Goal: Transaction & Acquisition: Purchase product/service

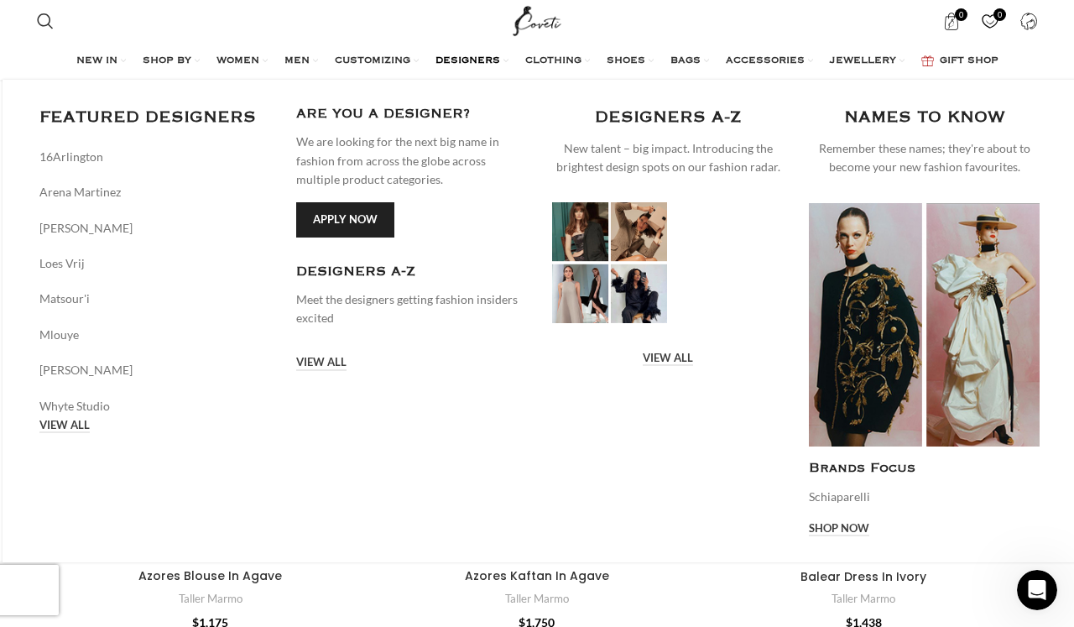
click at [368, 266] on link "Infobox link" at bounding box center [412, 295] width 232 height 65
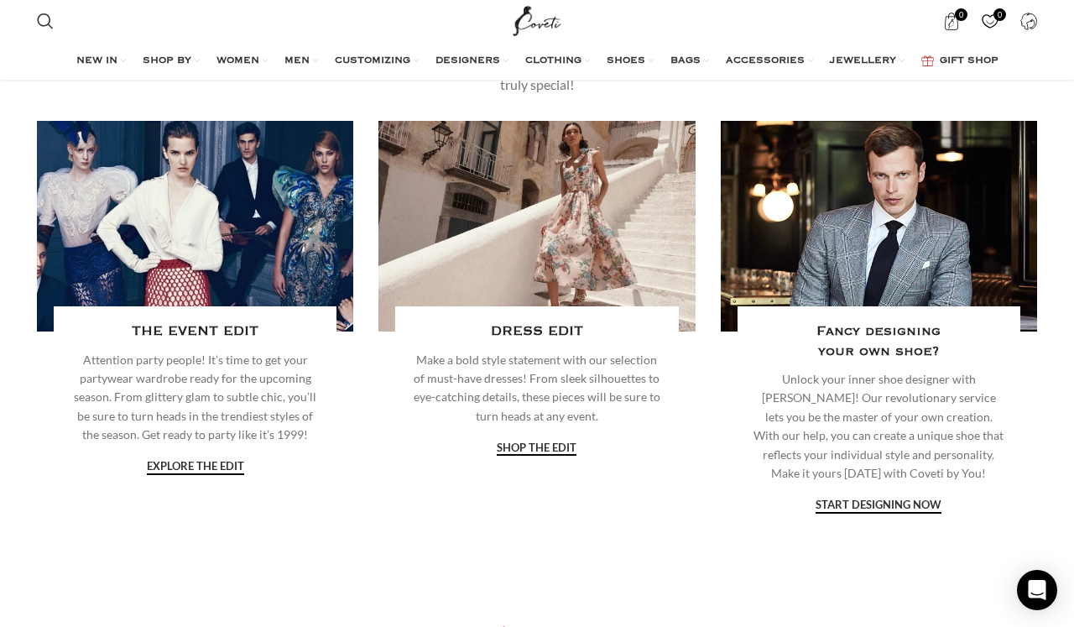
scroll to position [2804, 0]
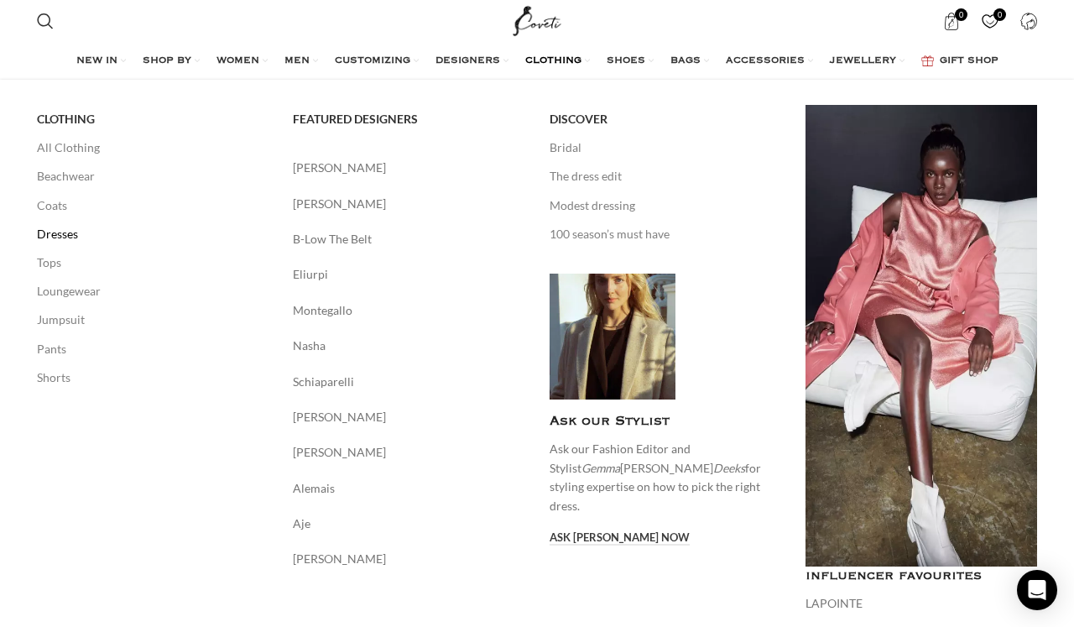
click at [49, 226] on link "Dresses" at bounding box center [153, 234] width 232 height 29
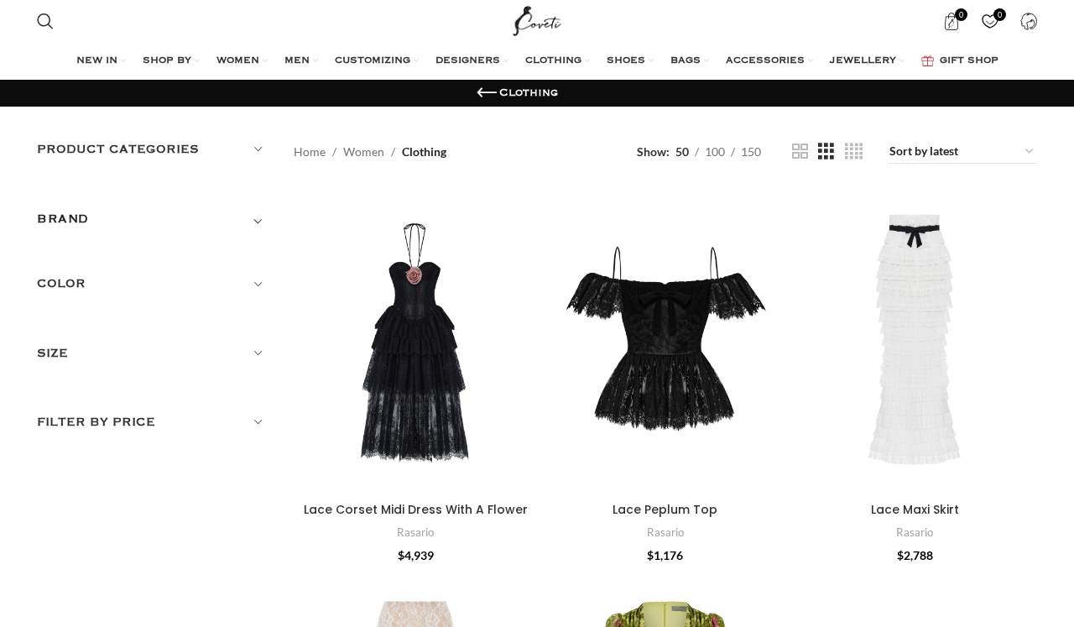
click at [70, 281] on h5 "Color" at bounding box center [153, 283] width 232 height 18
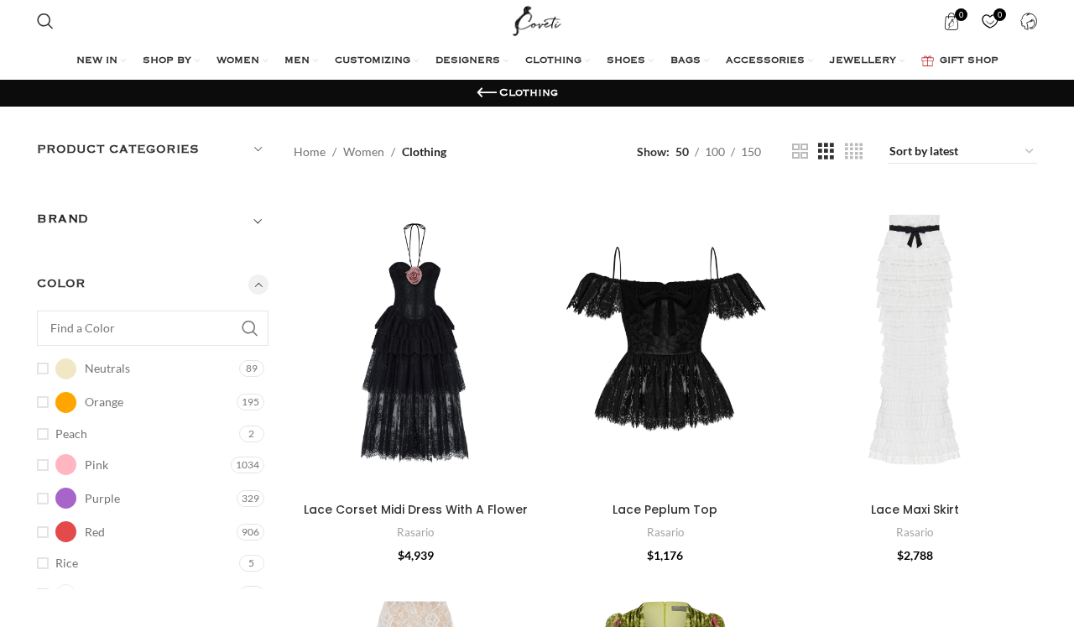
scroll to position [337, 0]
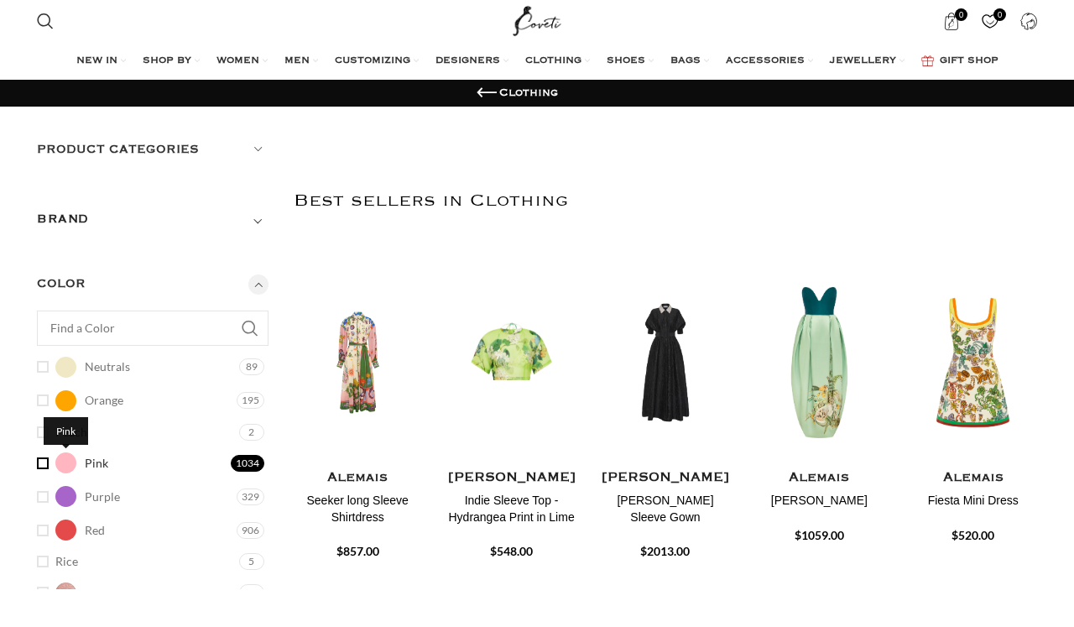
click at [65, 464] on span "Pink" at bounding box center [65, 462] width 21 height 21
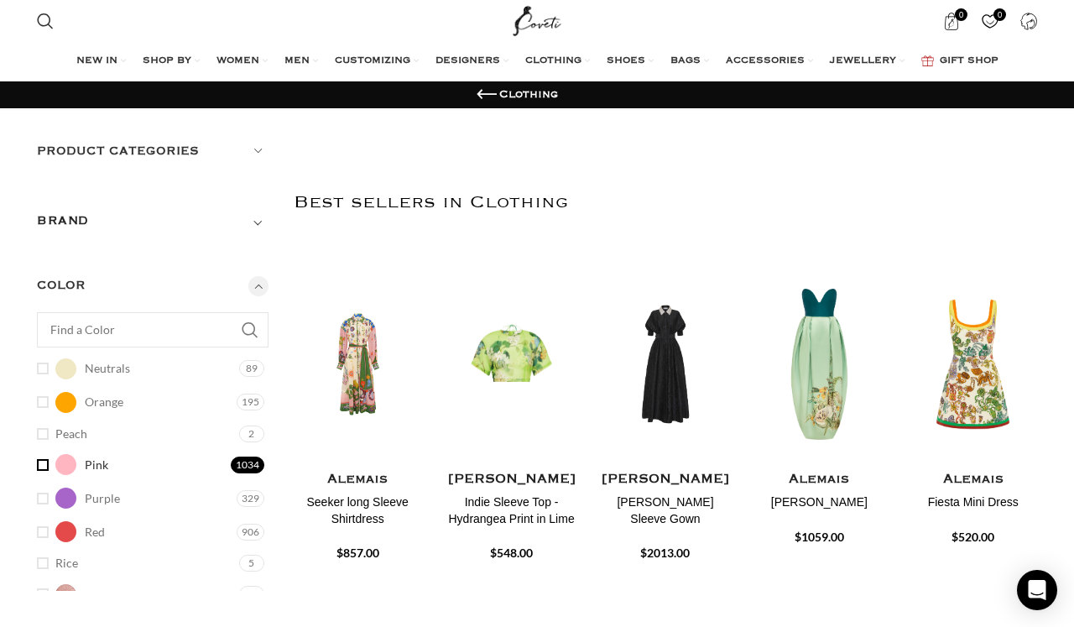
click at [44, 466] on link "Pink Pink" at bounding box center [132, 464] width 190 height 29
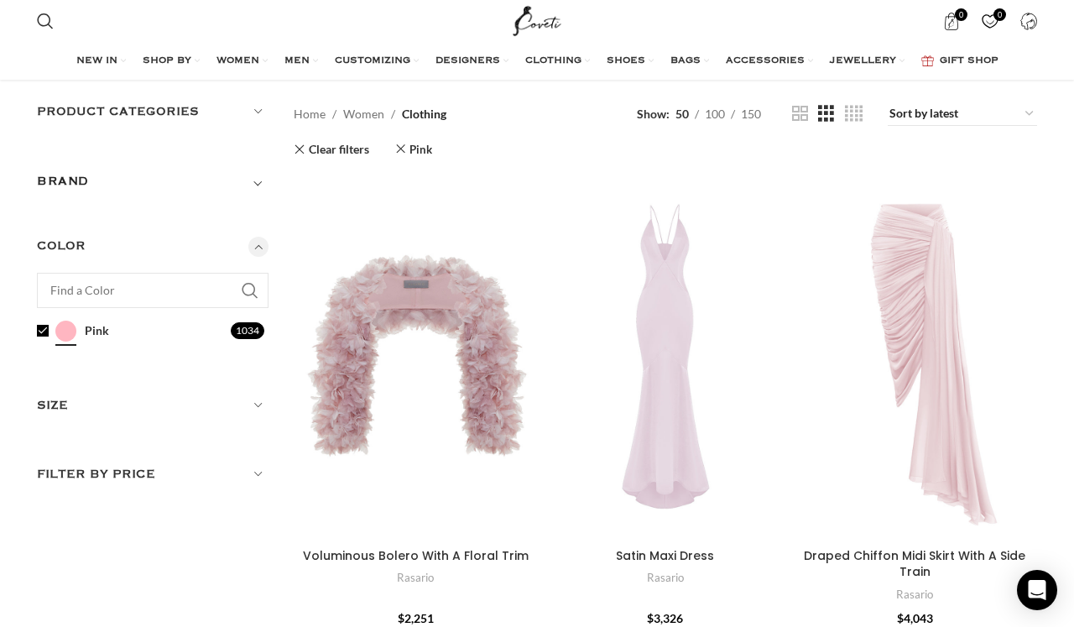
scroll to position [40, 0]
click at [141, 397] on h5 "Size" at bounding box center [153, 404] width 232 height 18
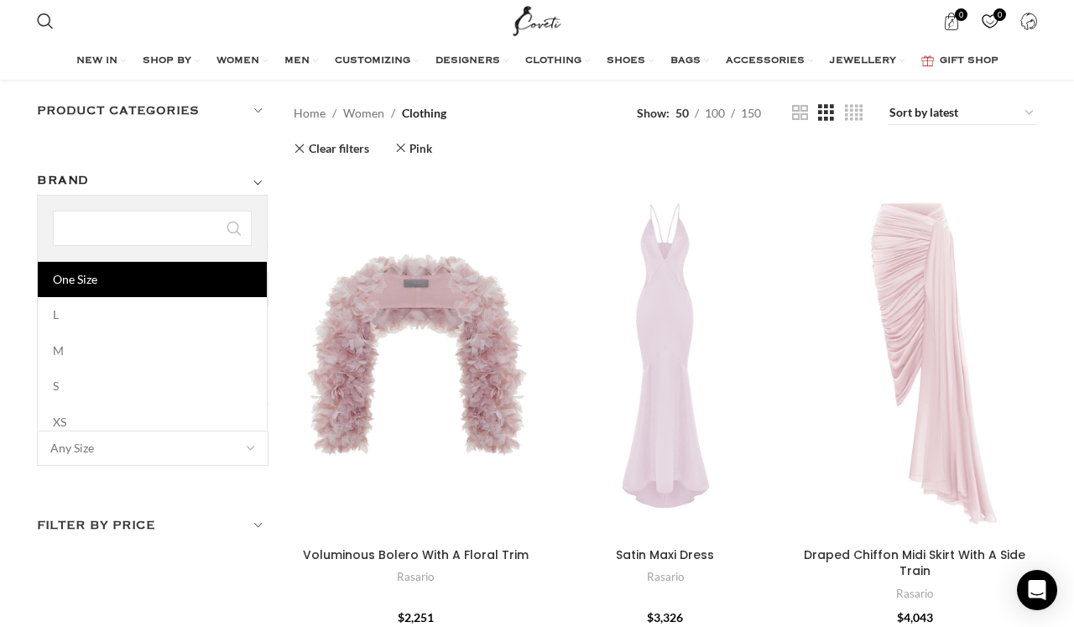
click at [115, 447] on span "Any Size" at bounding box center [153, 448] width 230 height 34
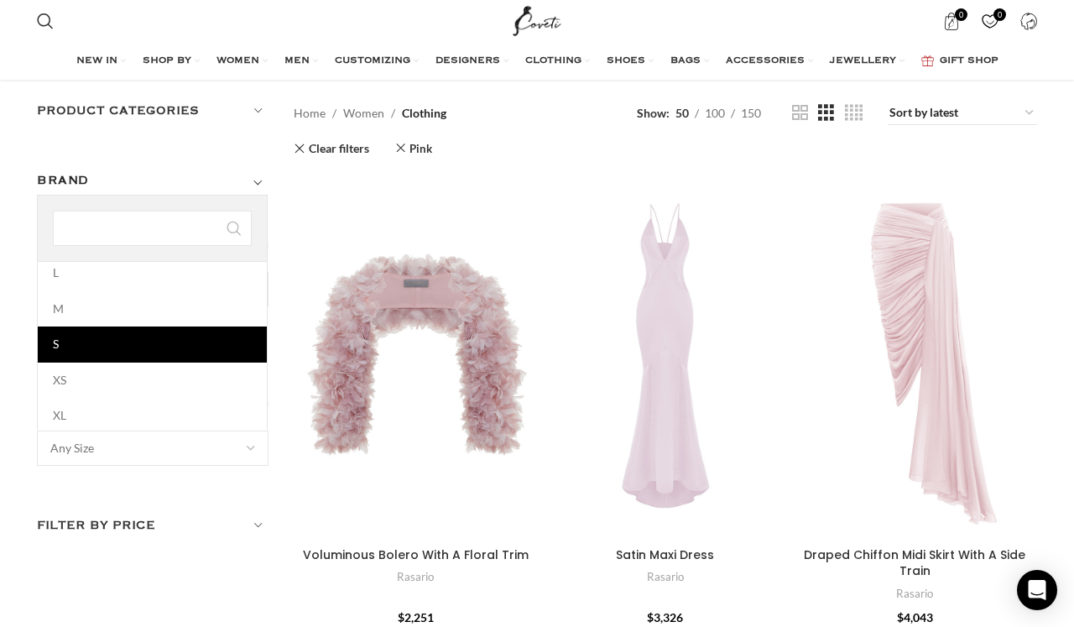
scroll to position [0, 0]
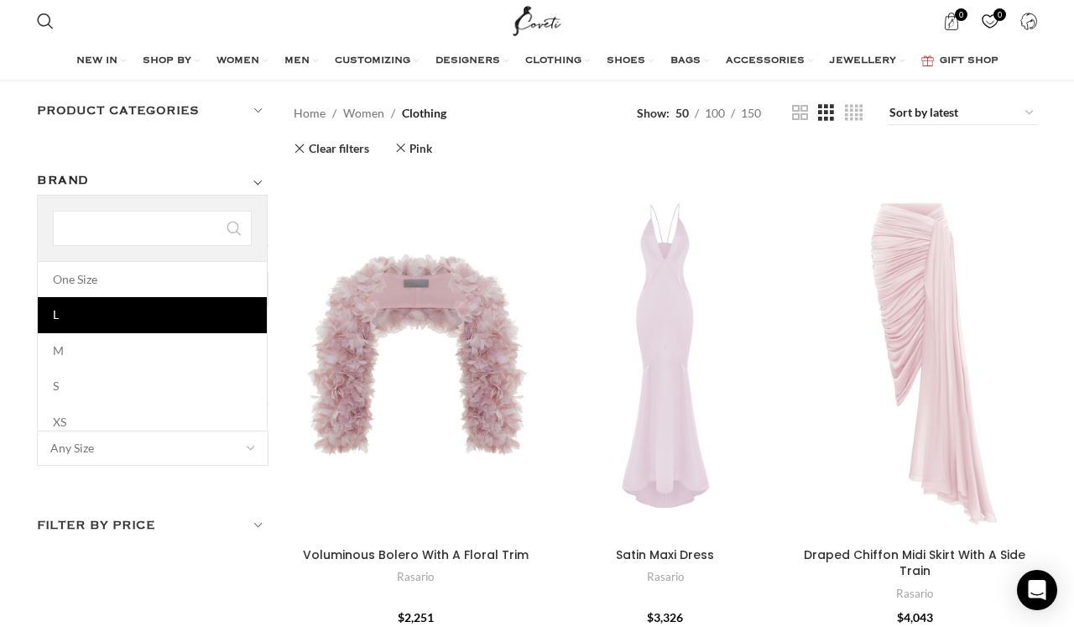
select select "l"
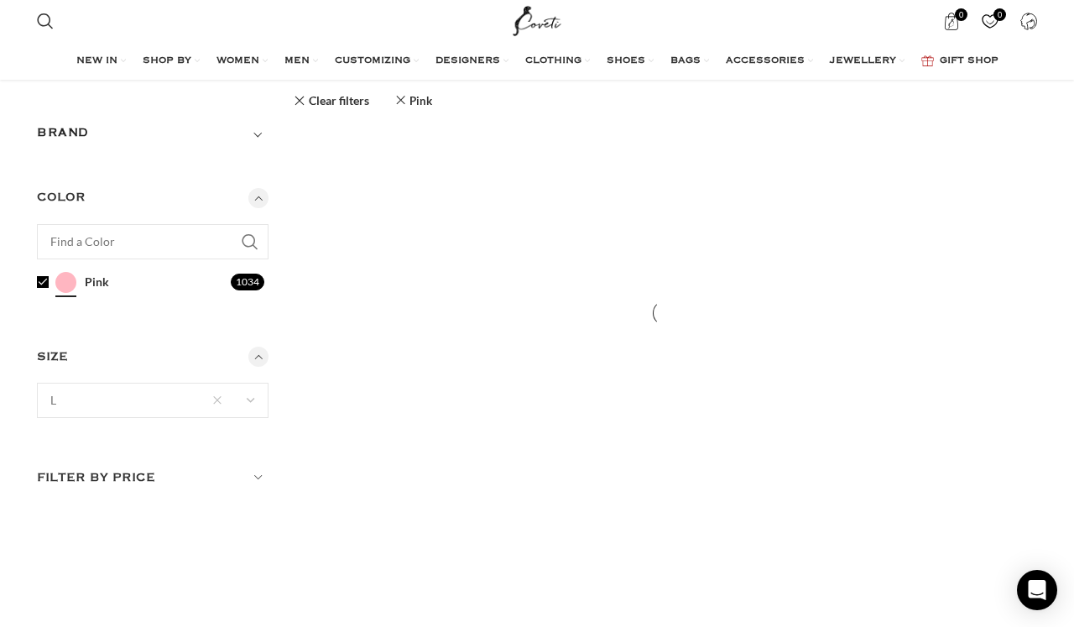
scroll to position [92, 0]
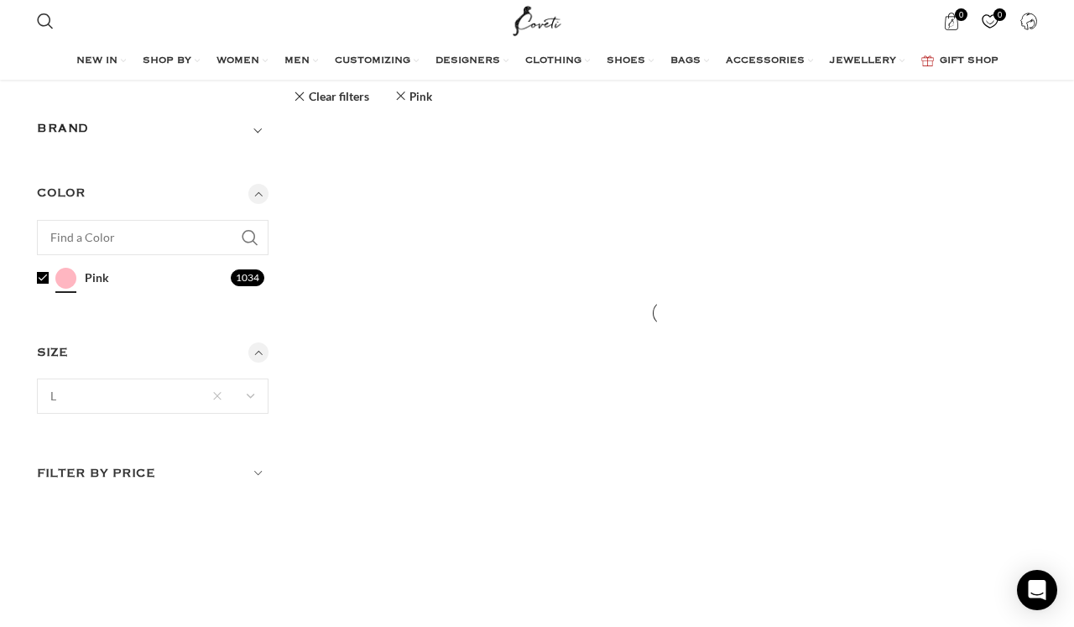
click at [106, 407] on span "× L" at bounding box center [153, 396] width 230 height 34
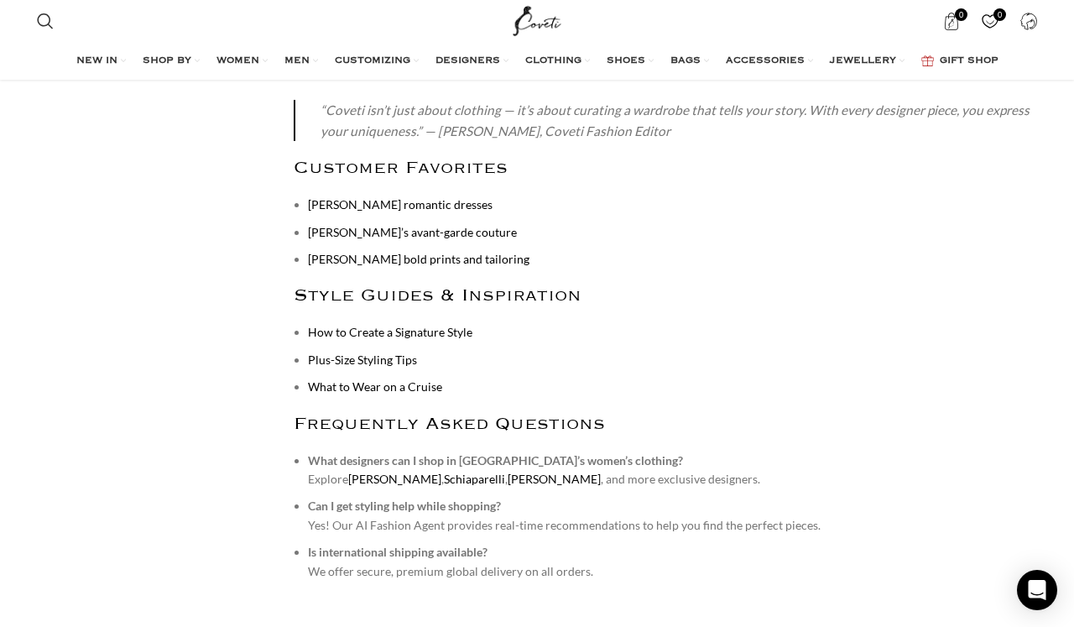
scroll to position [3015, 0]
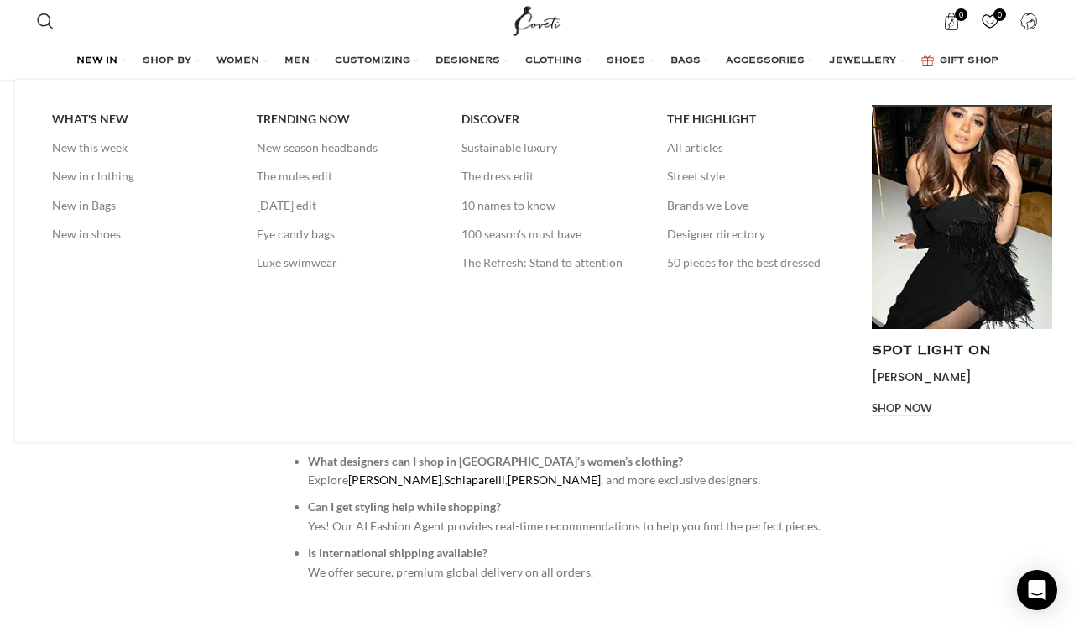
click at [85, 57] on span "NEW IN" at bounding box center [96, 61] width 41 height 13
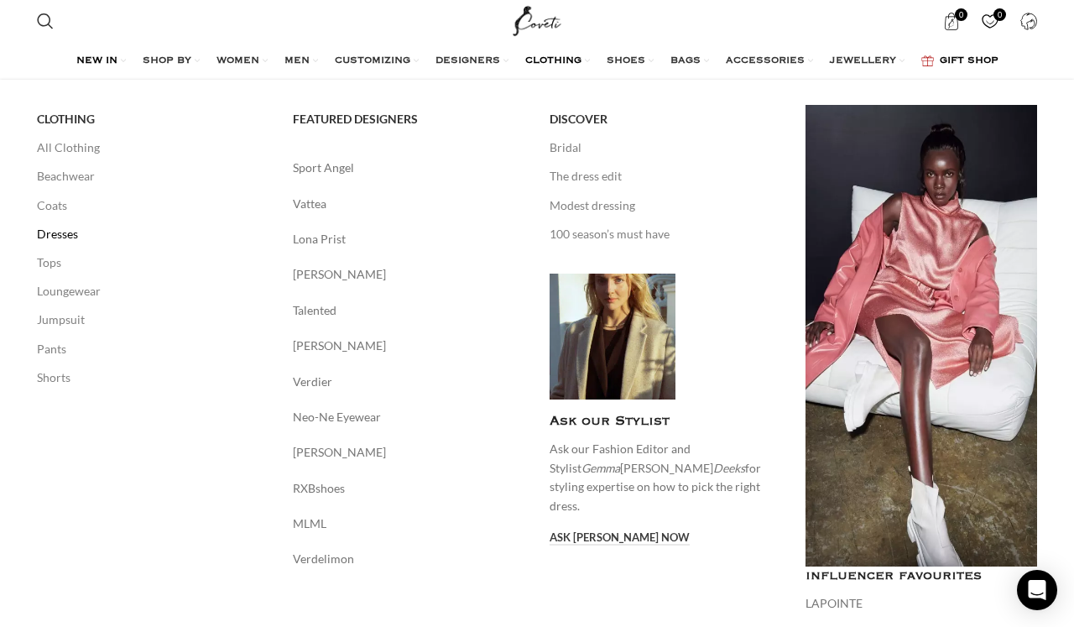
click at [67, 228] on link "Dresses" at bounding box center [153, 234] width 232 height 29
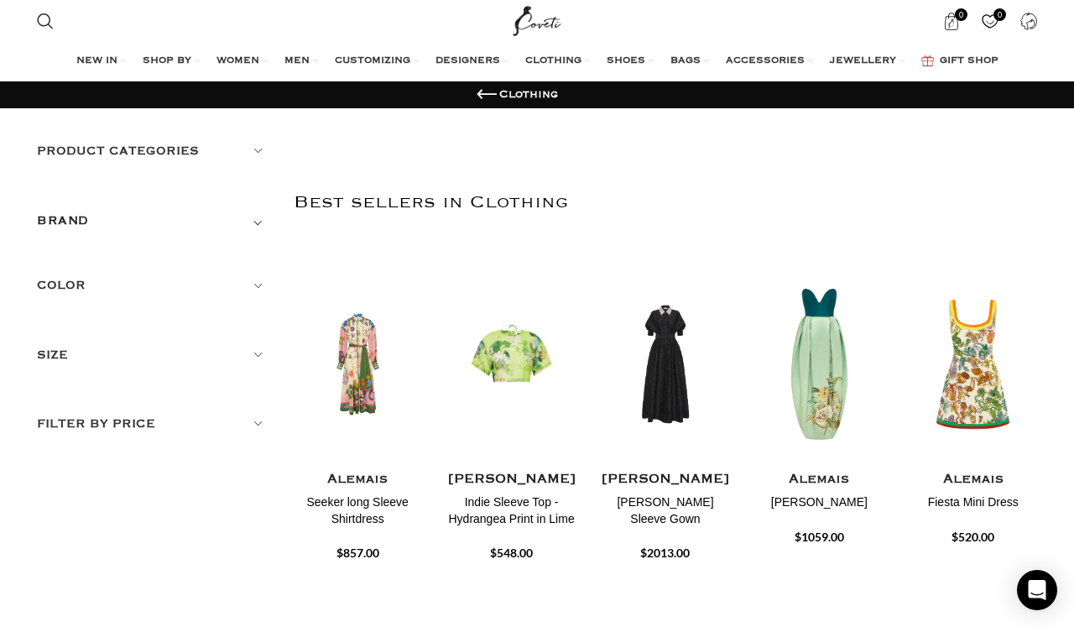
click at [63, 353] on h5 "Size" at bounding box center [153, 355] width 232 height 18
click at [76, 396] on span "Any Size" at bounding box center [72, 398] width 44 height 14
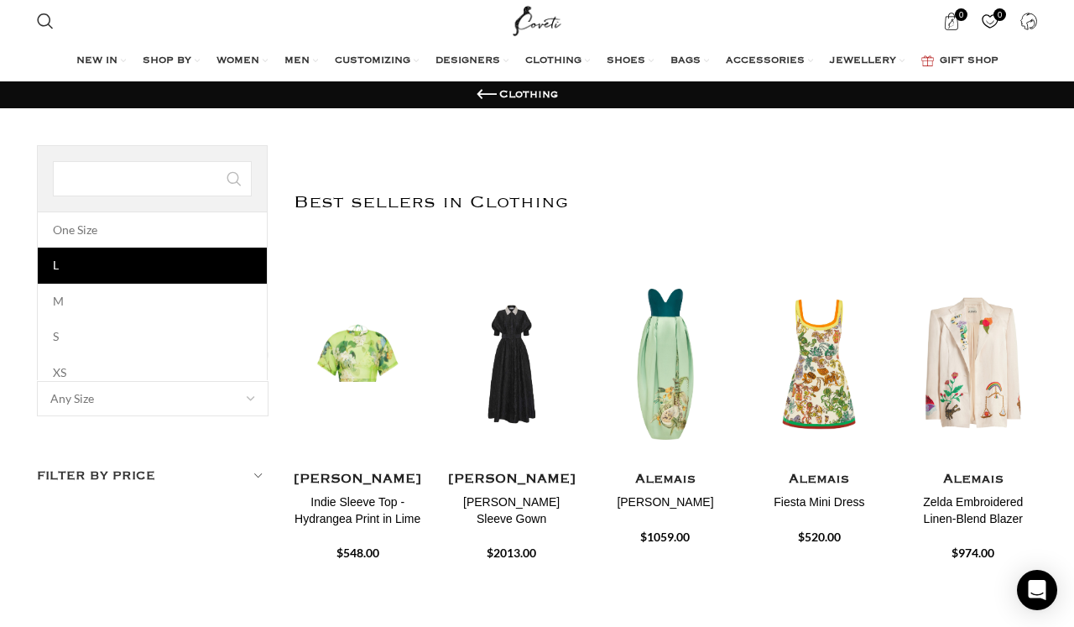
select select "l"
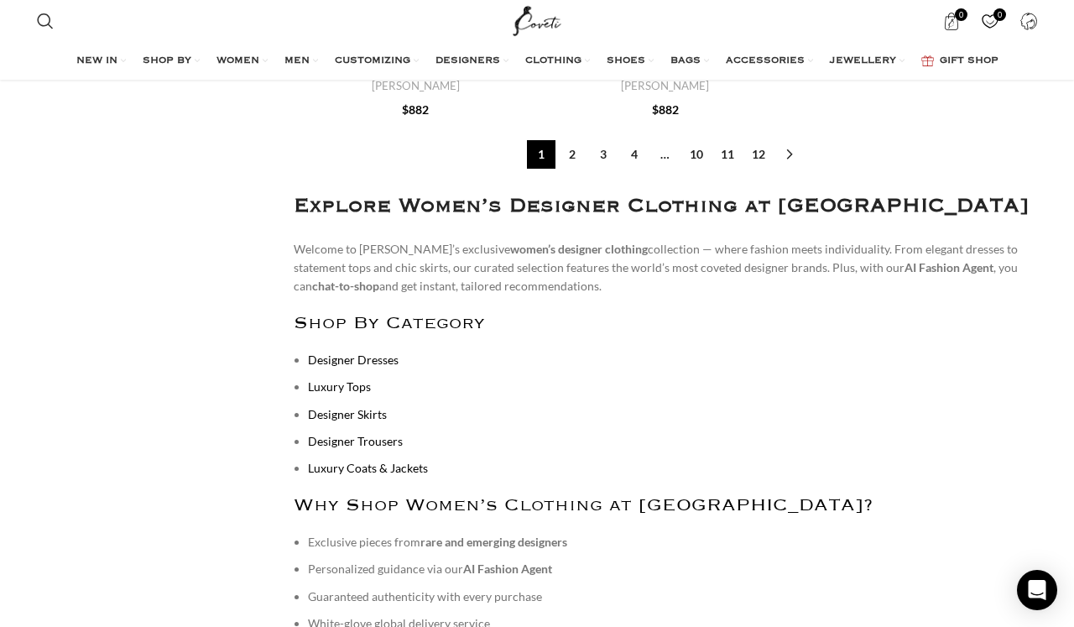
scroll to position [6468, 0]
